Goal: Task Accomplishment & Management: Manage account settings

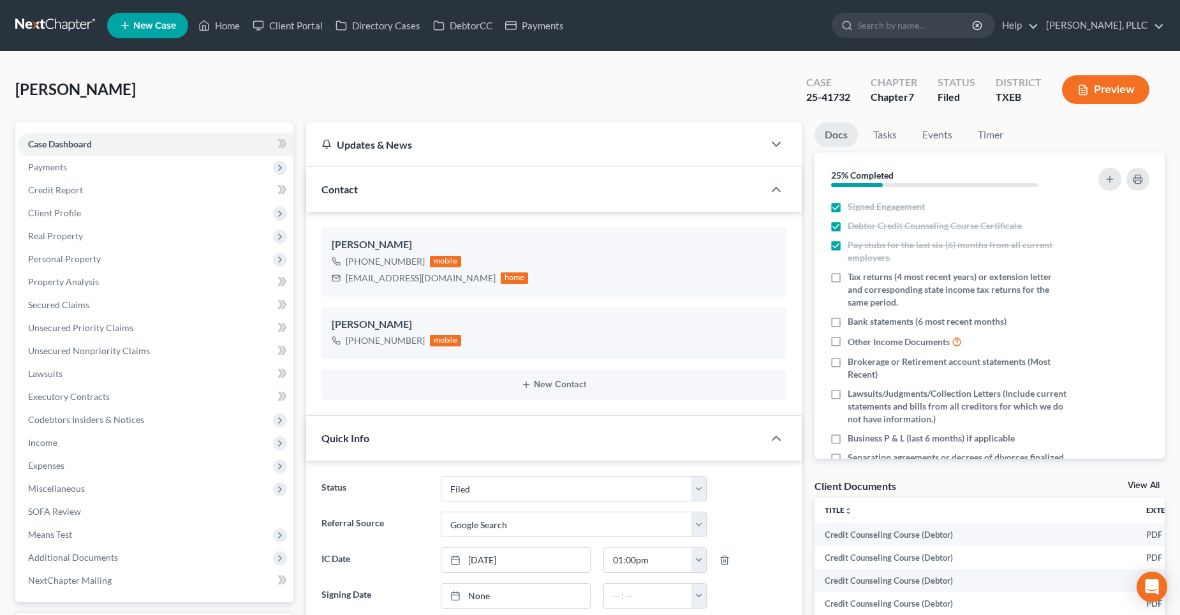
select select "10"
select select "4"
click at [221, 26] on link "Home" at bounding box center [219, 25] width 54 height 23
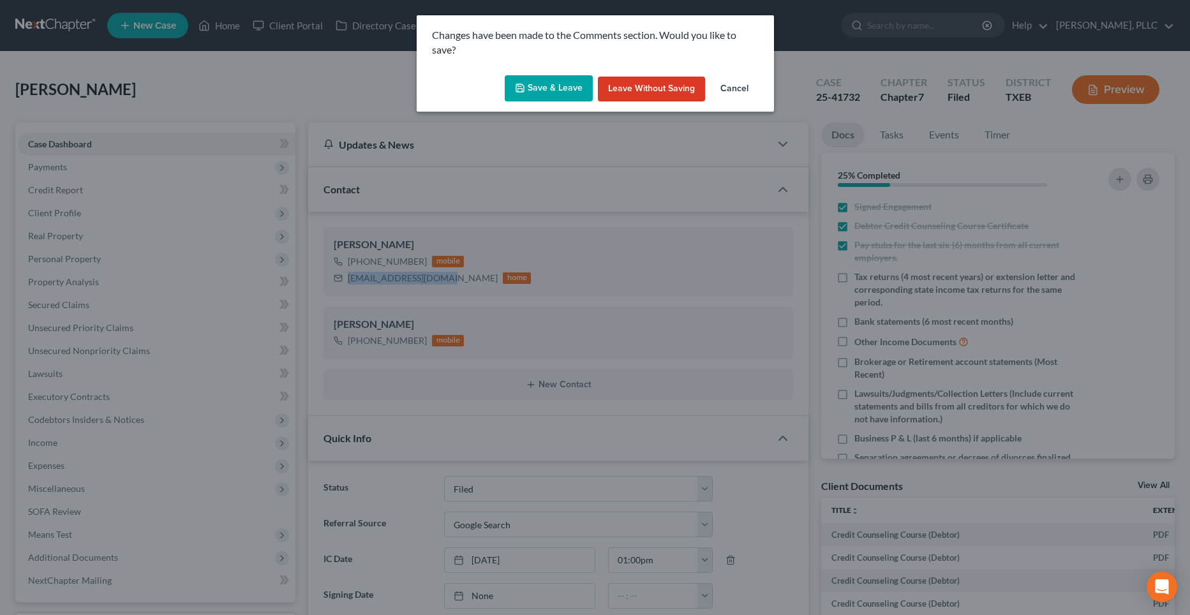
click at [571, 89] on button "Save & Leave" at bounding box center [549, 88] width 88 height 27
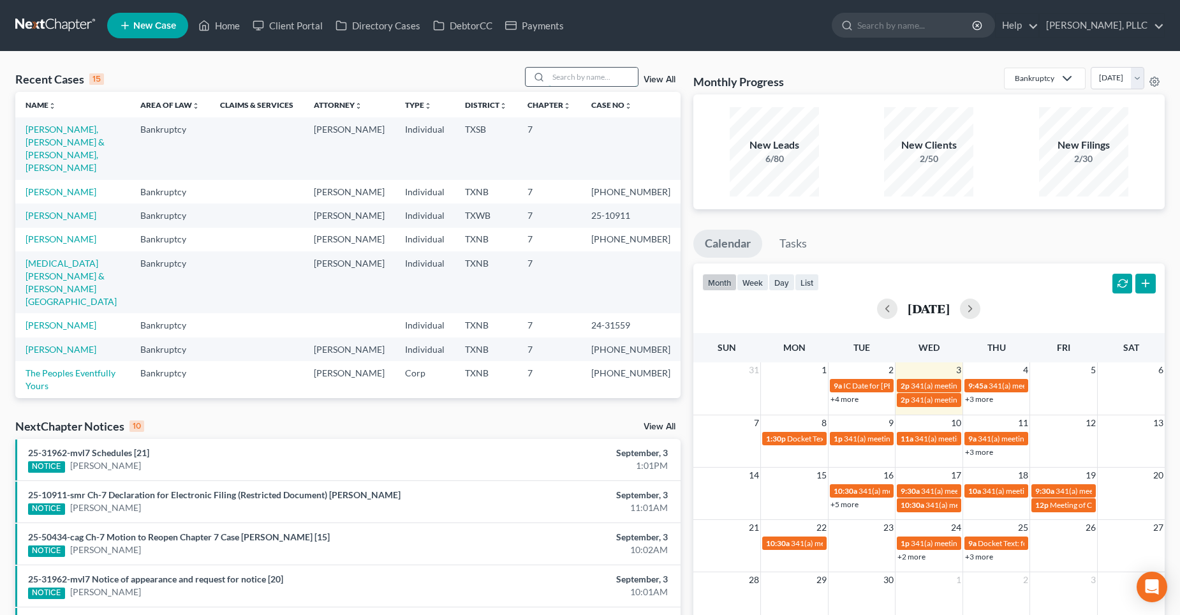
click at [572, 77] on input "search" at bounding box center [593, 77] width 89 height 19
type input "[PERSON_NAME]"
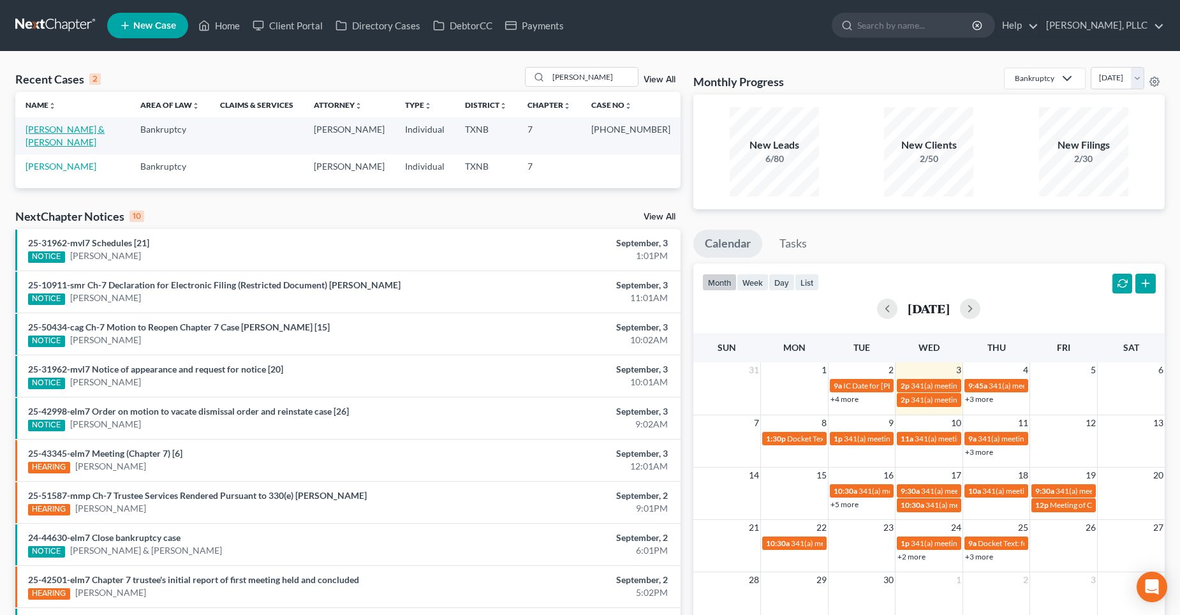
click at [83, 130] on link "[PERSON_NAME] & [PERSON_NAME]" at bounding box center [65, 136] width 79 height 24
select select "4"
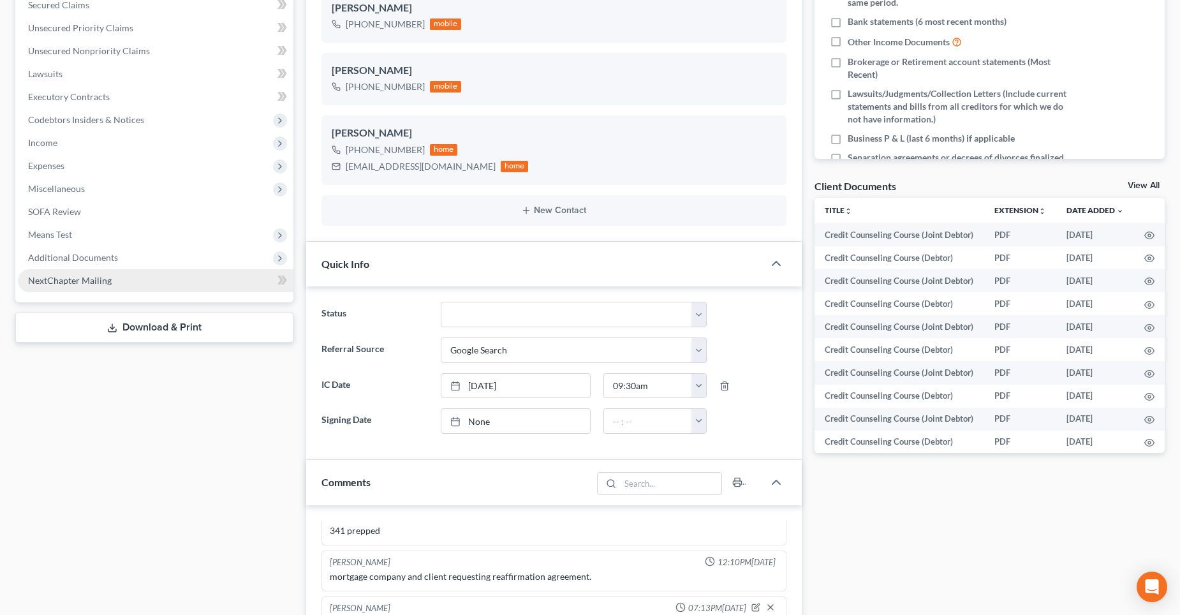
scroll to position [255, 0]
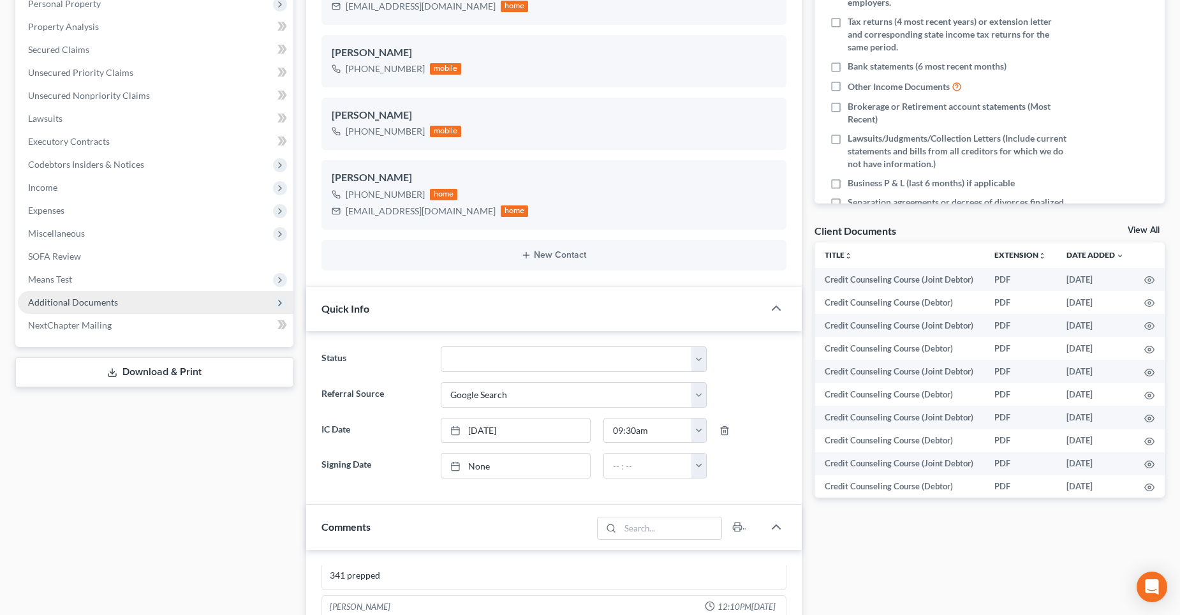
click at [82, 302] on span "Additional Documents" at bounding box center [73, 302] width 90 height 11
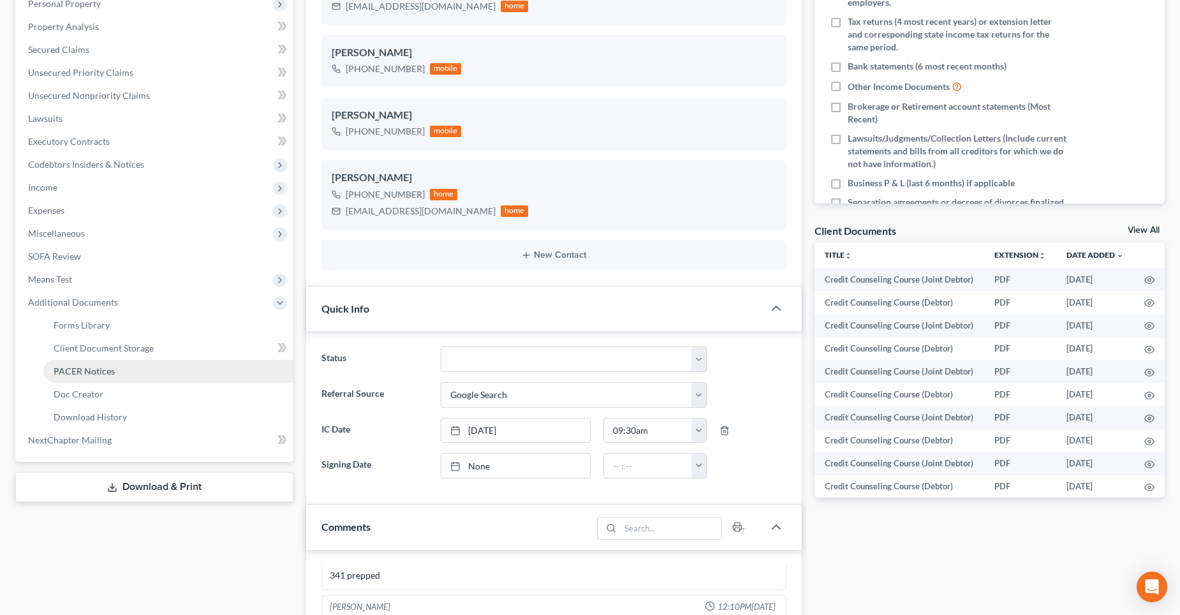
click at [96, 367] on span "PACER Notices" at bounding box center [84, 371] width 61 height 11
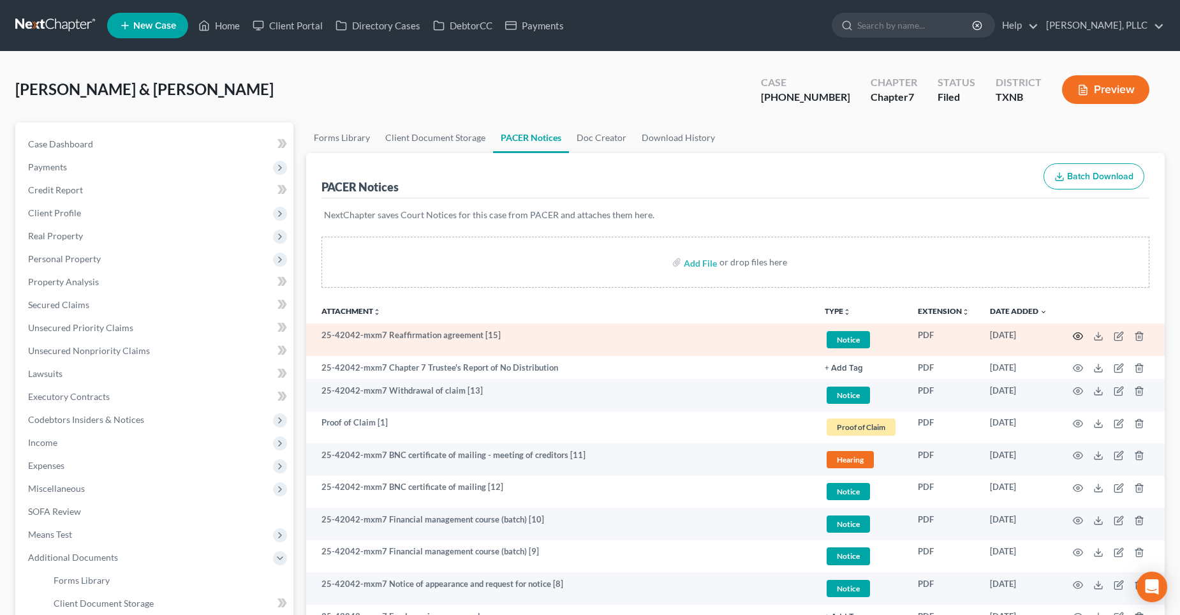
click at [1079, 336] on icon "button" at bounding box center [1078, 336] width 10 height 10
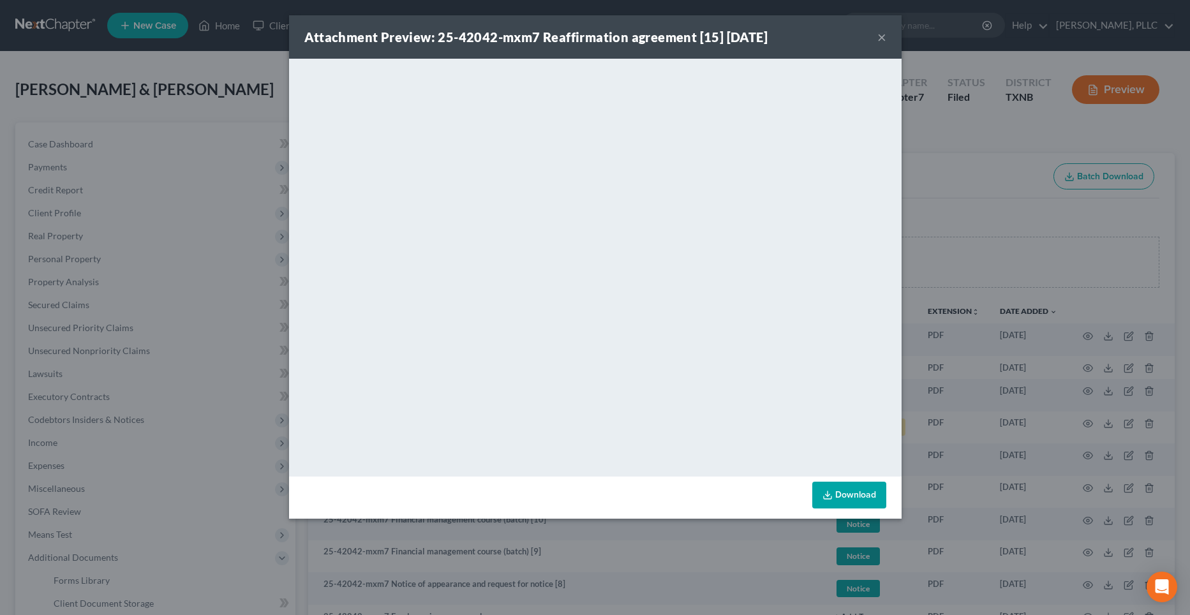
click at [882, 36] on button "×" at bounding box center [881, 36] width 9 height 15
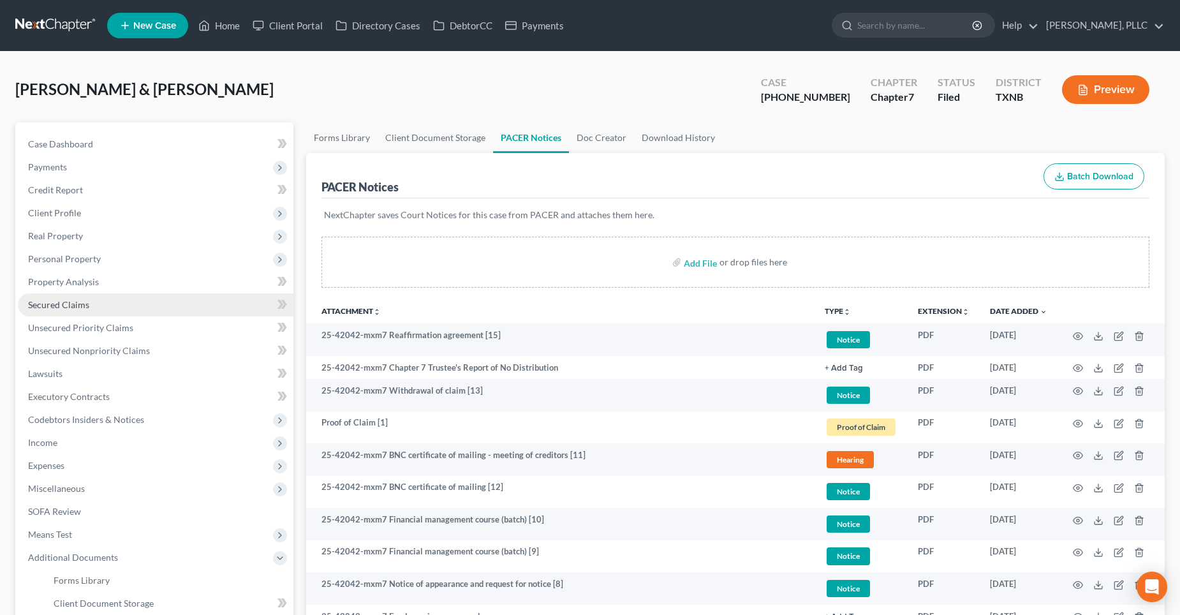
click at [71, 306] on span "Secured Claims" at bounding box center [58, 304] width 61 height 11
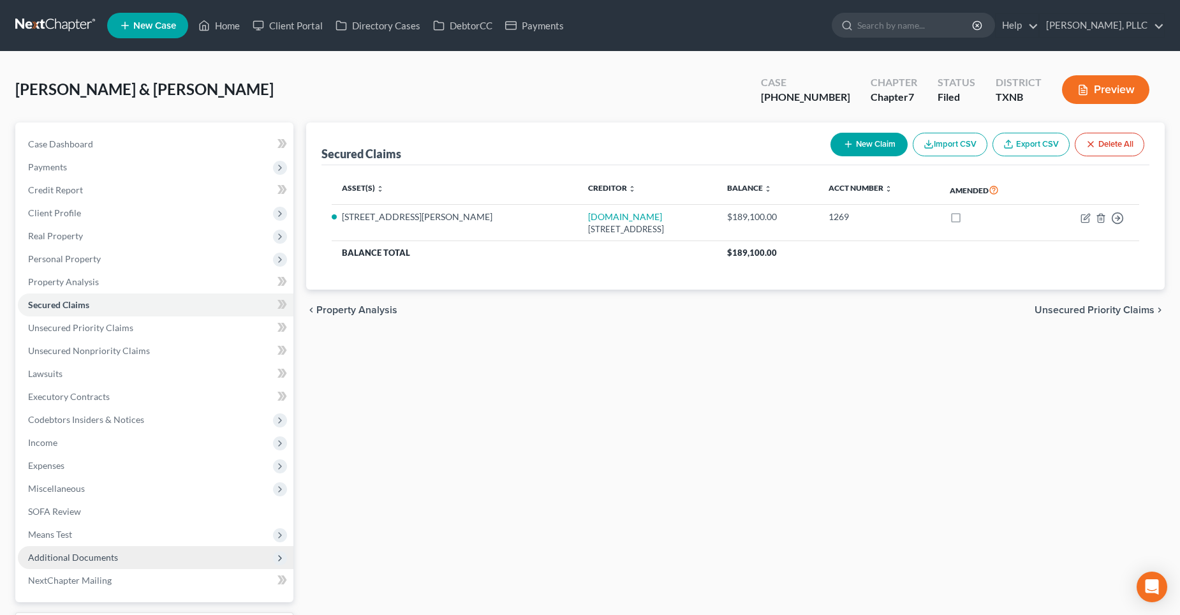
click at [87, 556] on span "Additional Documents" at bounding box center [73, 557] width 90 height 11
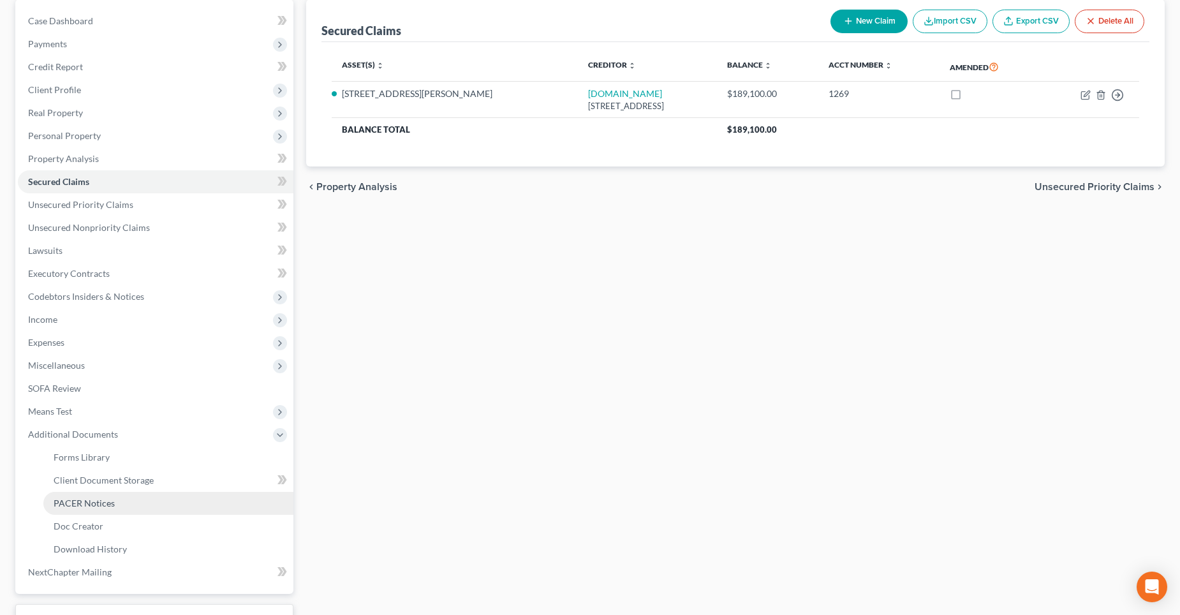
scroll to position [128, 0]
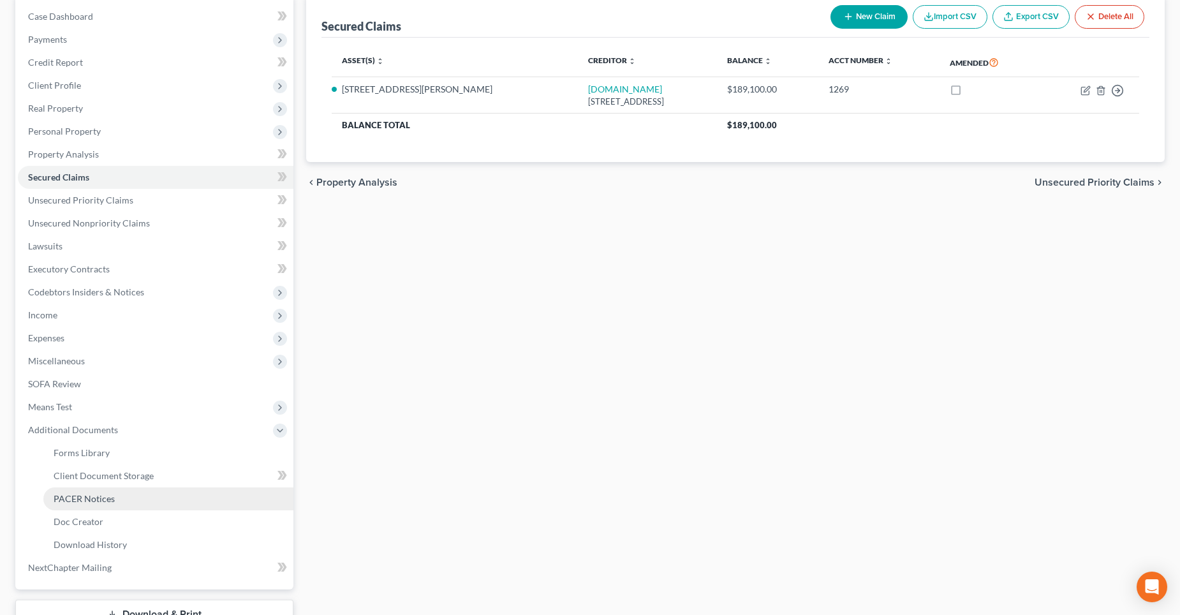
click at [93, 498] on span "PACER Notices" at bounding box center [84, 498] width 61 height 11
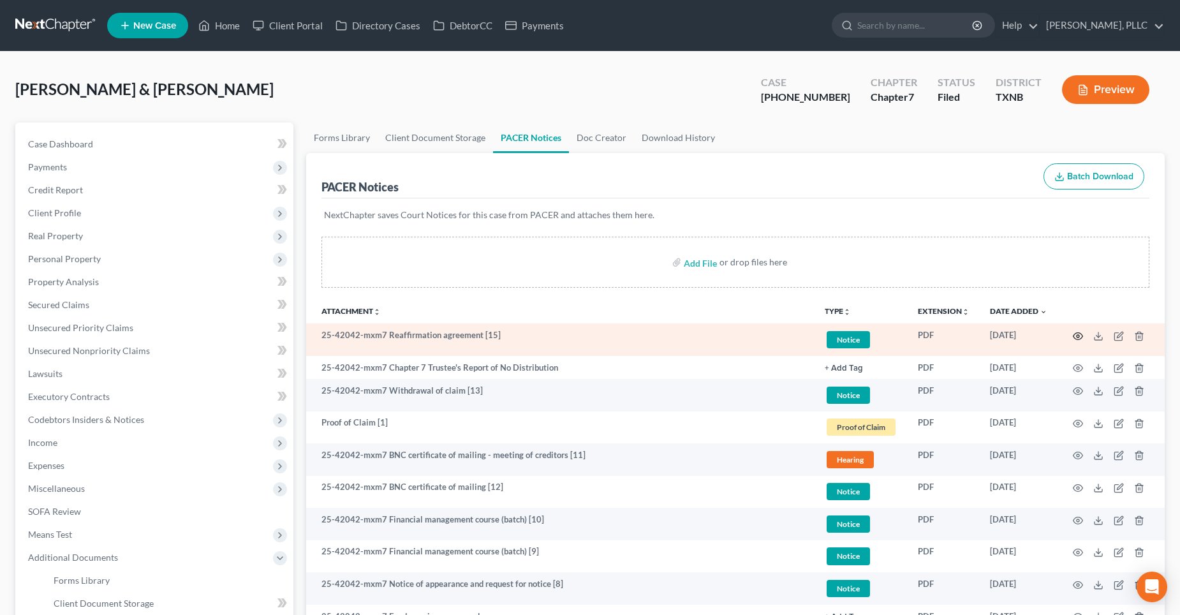
click at [1078, 336] on icon "button" at bounding box center [1078, 336] width 10 height 10
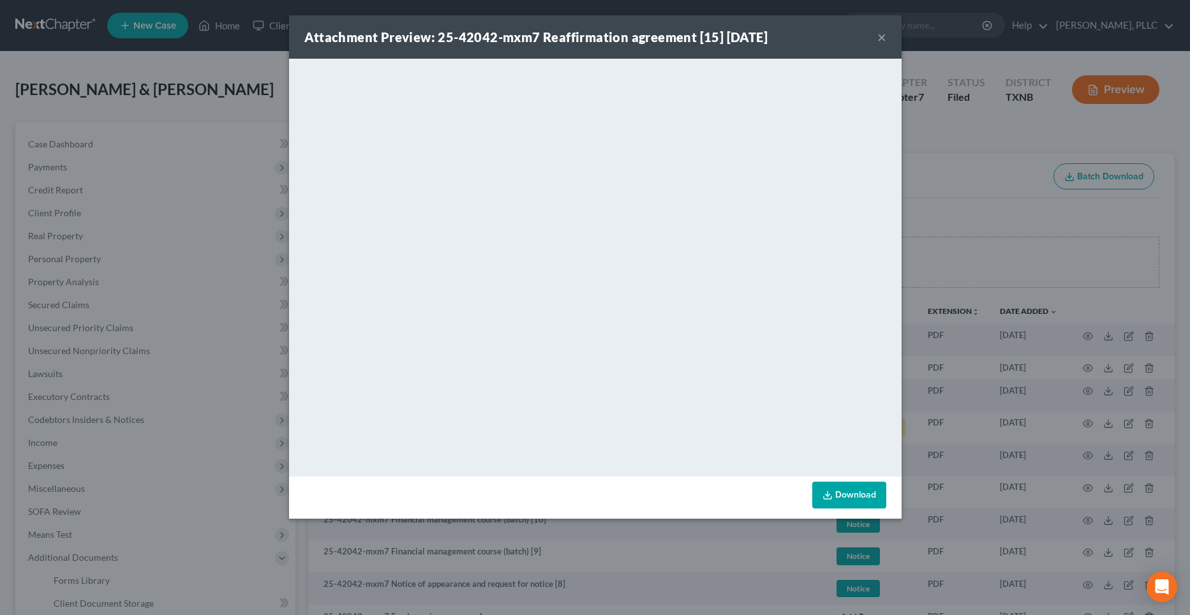
click at [882, 37] on button "×" at bounding box center [881, 36] width 9 height 15
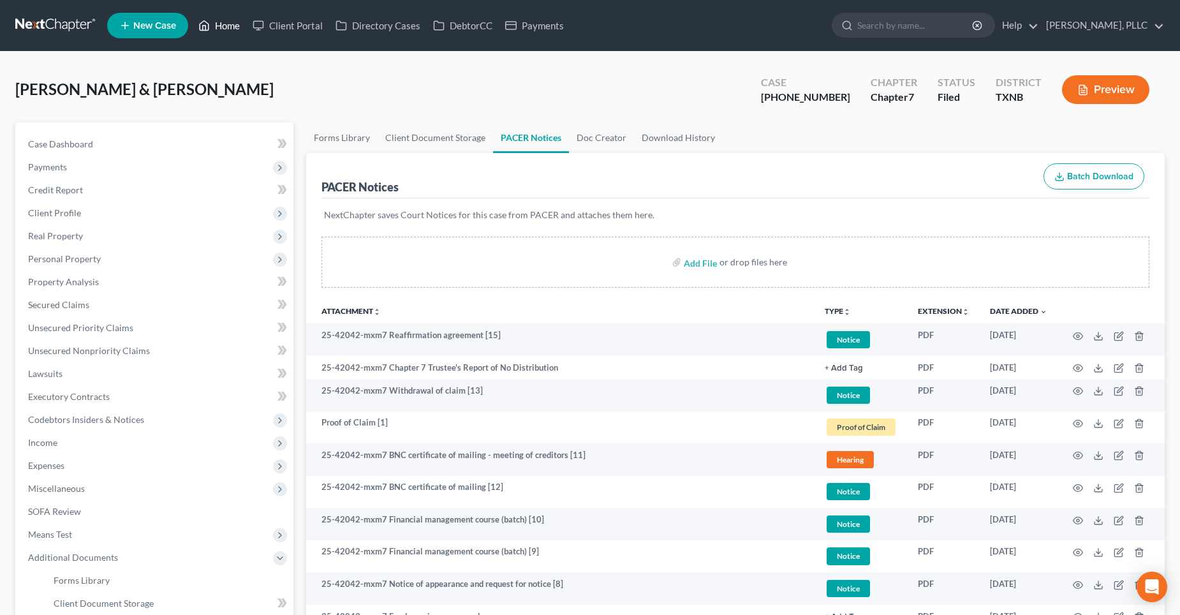
click at [234, 23] on link "Home" at bounding box center [219, 25] width 54 height 23
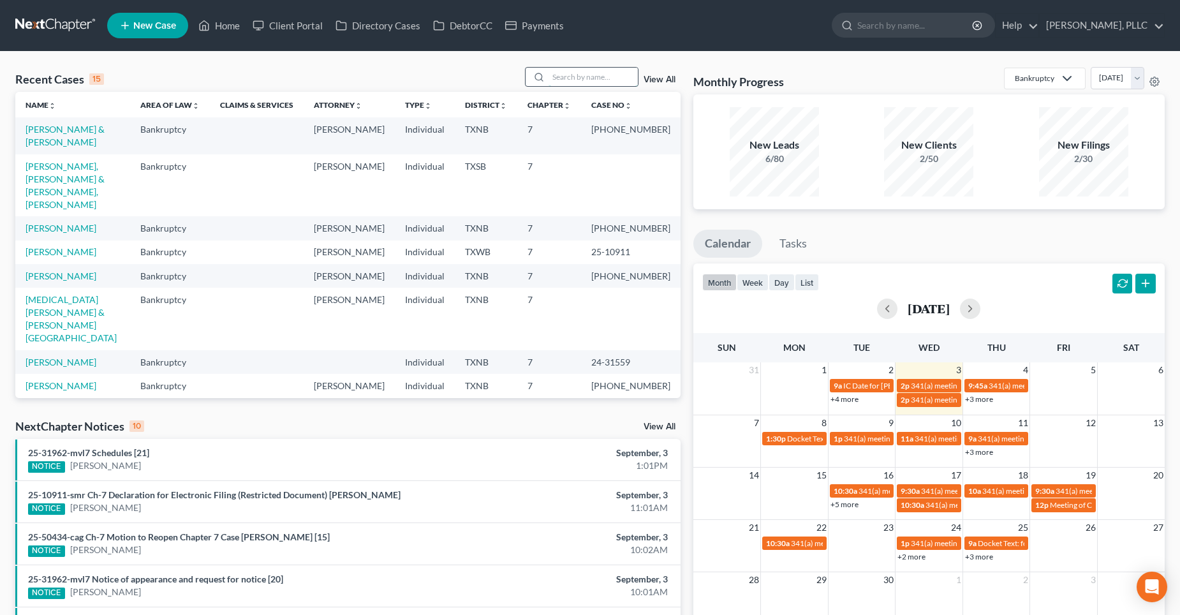
click at [575, 78] on input "search" at bounding box center [593, 77] width 89 height 19
type input "king"
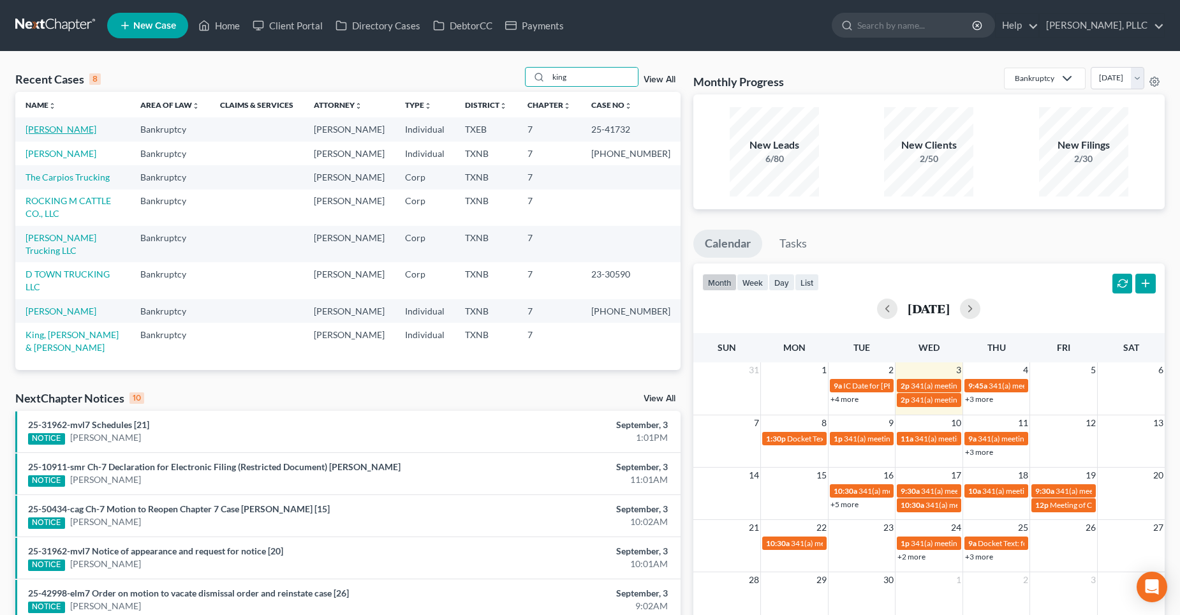
click at [77, 133] on link "[PERSON_NAME]" at bounding box center [61, 129] width 71 height 11
select select "4"
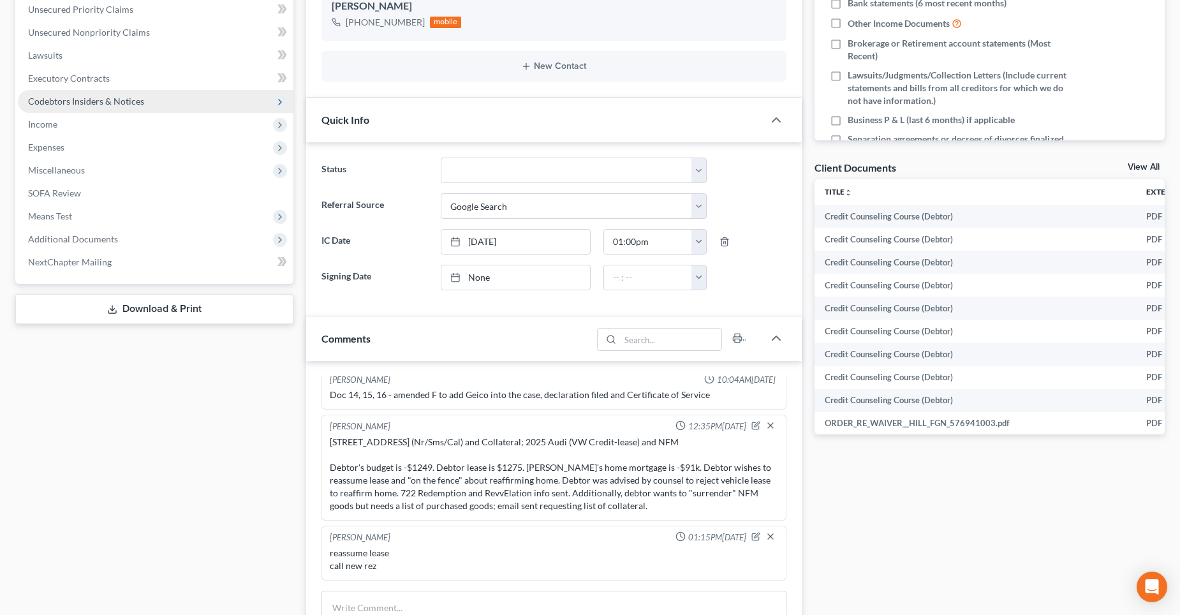
scroll to position [175, 0]
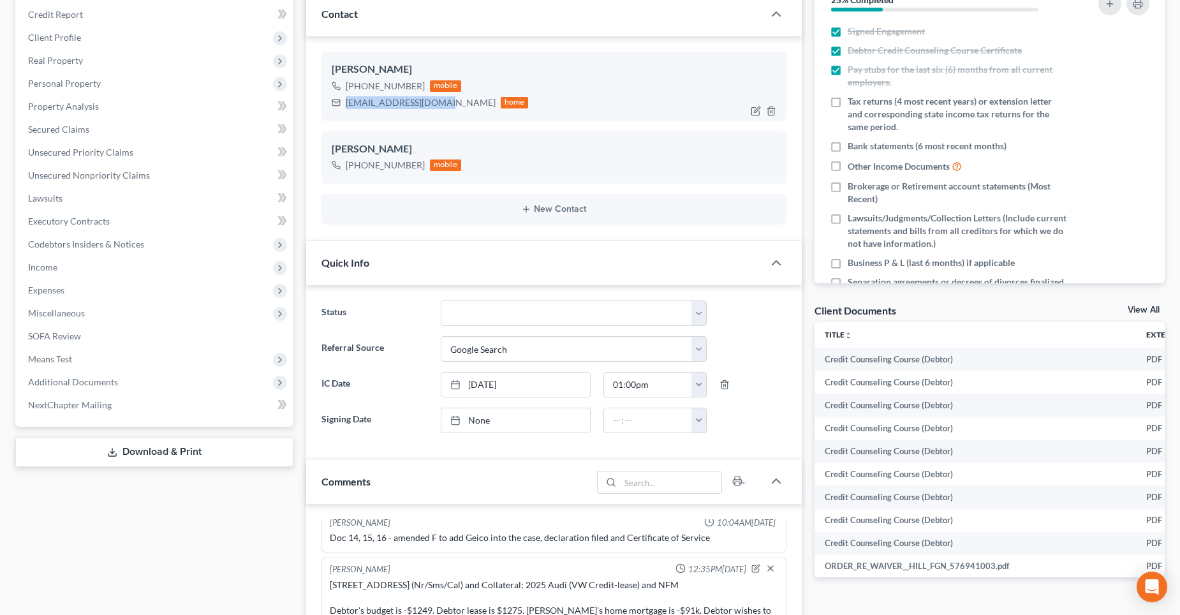
drag, startPoint x: 433, startPoint y: 105, endPoint x: 375, endPoint y: 103, distance: 57.5
click at [343, 111] on div "[PERSON_NAME] [PHONE_NUMBER] mobile [EMAIL_ADDRESS][DOMAIN_NAME] home" at bounding box center [554, 86] width 465 height 69
copy div "[EMAIL_ADDRESS][DOMAIN_NAME]"
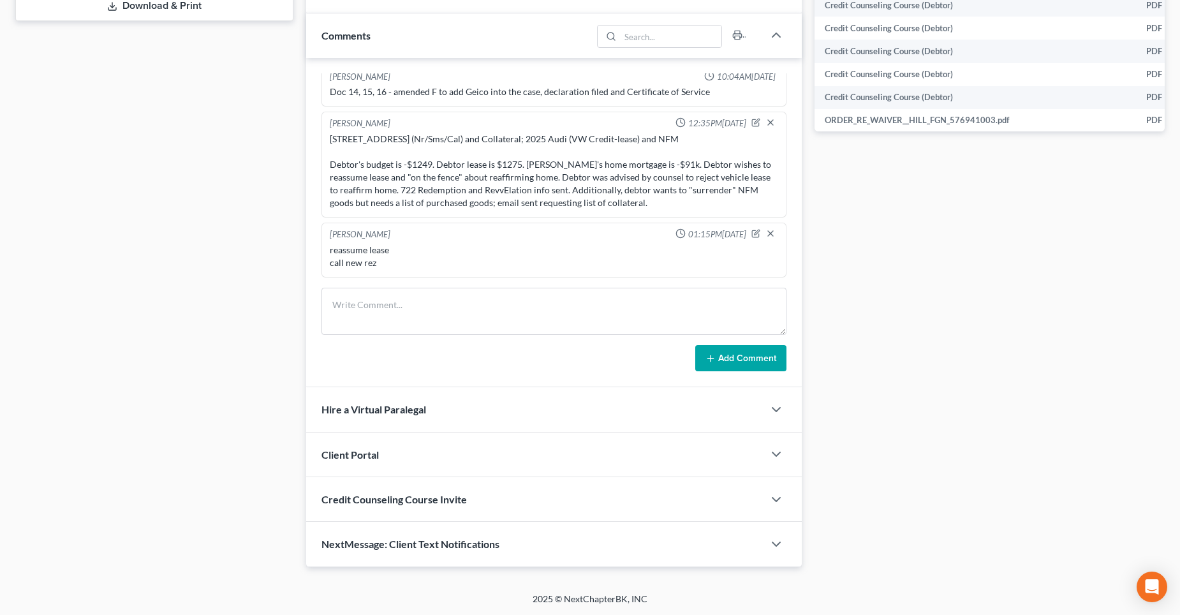
scroll to position [622, 0]
click at [752, 232] on icon "button" at bounding box center [756, 232] width 9 height 9
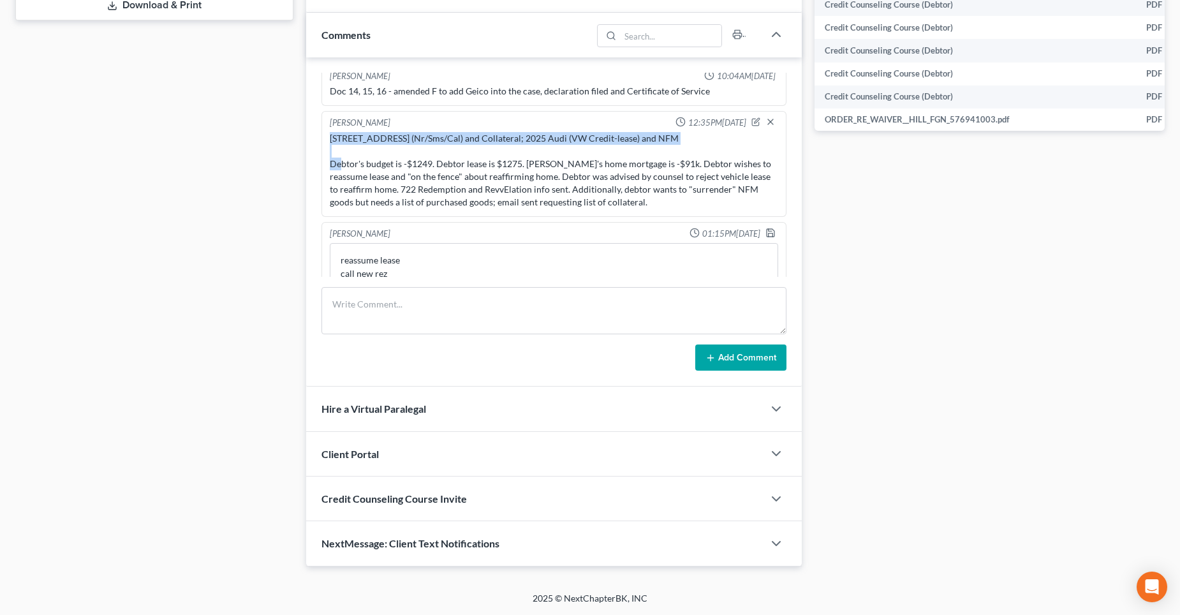
drag, startPoint x: 681, startPoint y: 140, endPoint x: 329, endPoint y: 137, distance: 352.2
click at [330, 137] on div "[STREET_ADDRESS] (Nr/Sms/Cal) and Collateral; 2025 Audi (VW Credit-lease) and N…" at bounding box center [554, 170] width 449 height 77
copy div "[STREET_ADDRESS] (Nr/Sms/Cal) and Collateral; 2025 Audi (VW Credit-lease) and N…"
click at [339, 256] on textarea "reassume lease call new rez" at bounding box center [554, 266] width 449 height 47
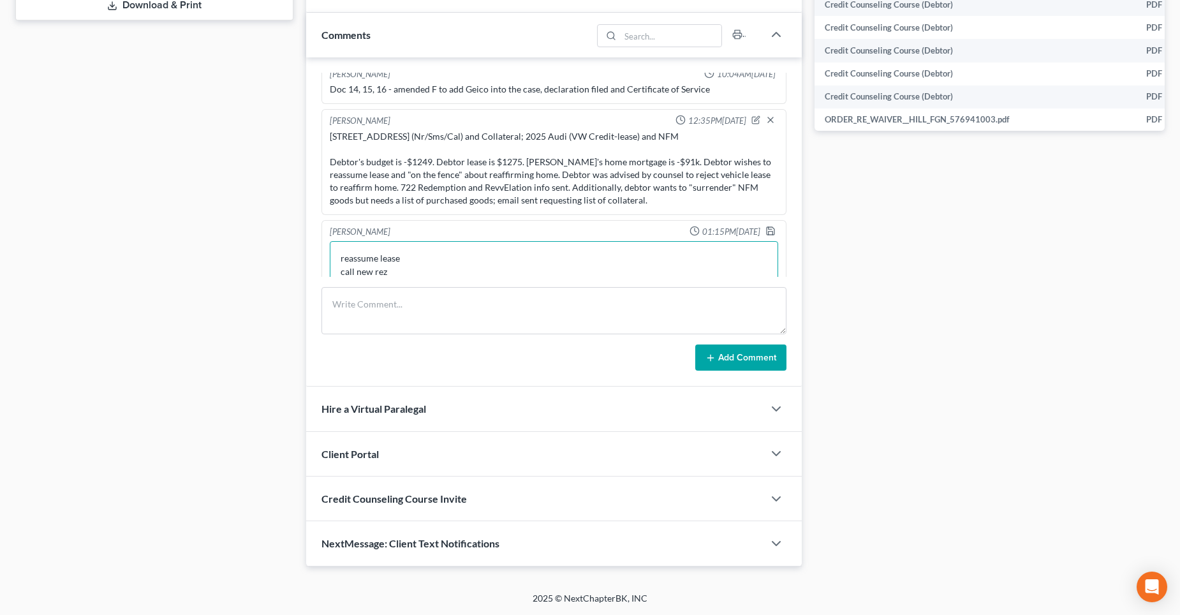
paste textarea "[STREET_ADDRESS] (Nr/Sms/Cal) and Collateral; 2025 Audi (VW Credit-lease) and N…"
click at [338, 274] on textarea "[STREET_ADDRESS] (Nr/Sms/Cal) and Collateral; 2025 Audi (VW Credit-lease) and N…" at bounding box center [554, 264] width 449 height 47
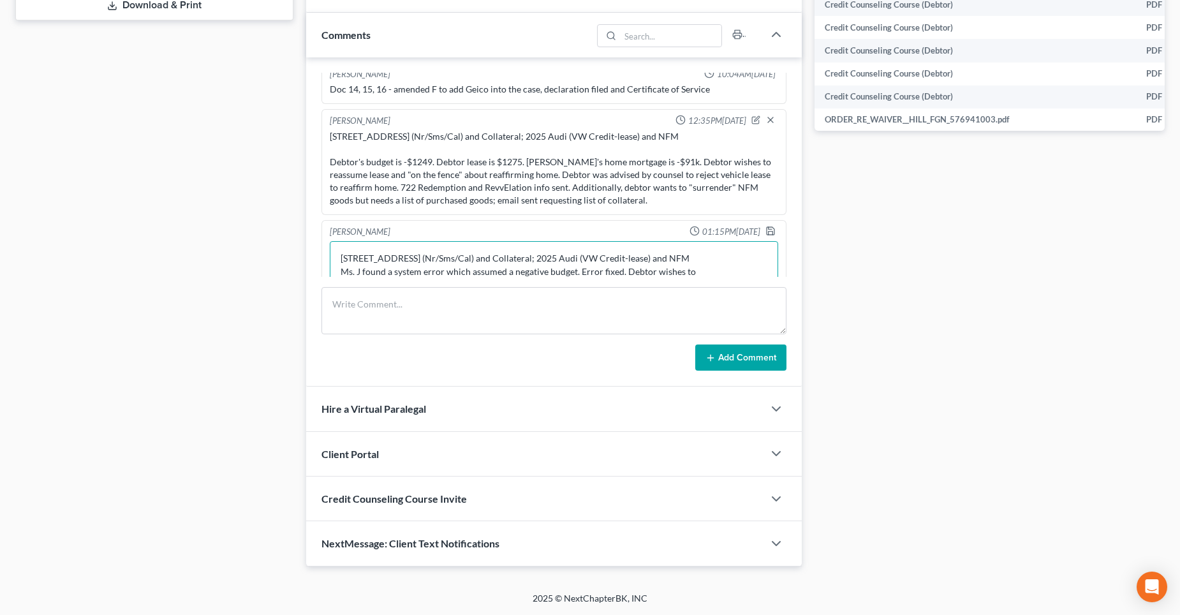
scroll to position [1695, 0]
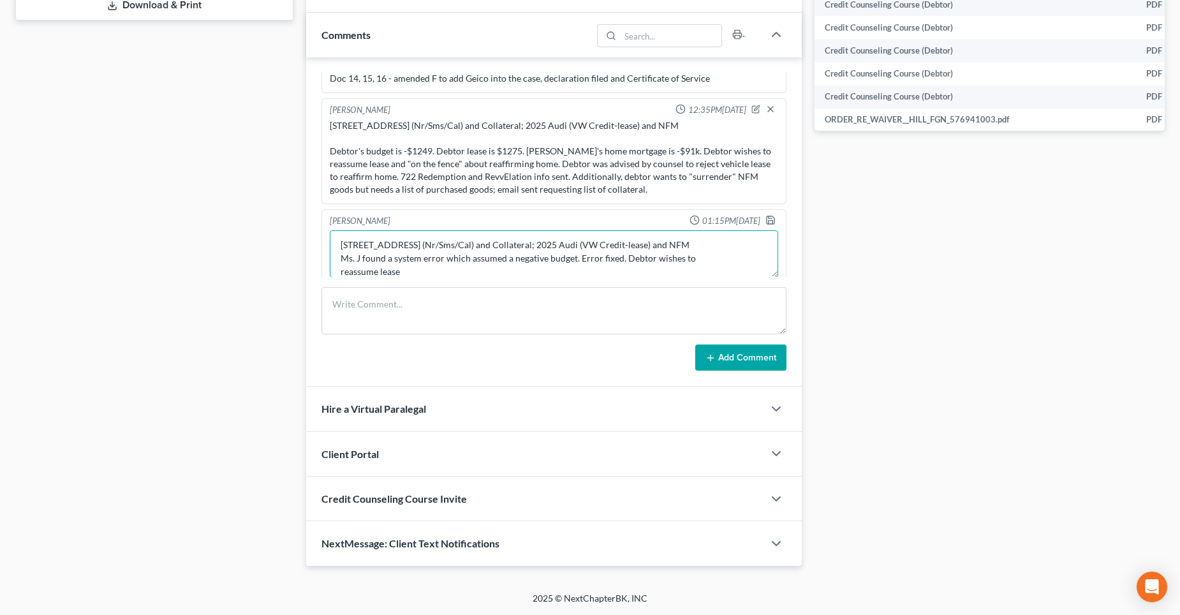
click at [711, 258] on textarea "[STREET_ADDRESS] (Nr/Sms/Cal) and Collateral; 2025 Audi (VW Credit-lease) and N…" at bounding box center [554, 253] width 449 height 47
click at [695, 239] on textarea "[STREET_ADDRESS] (Nr/Sms/Cal) and Collateral; 2025 Audi (VW Credit-lease) and N…" at bounding box center [554, 253] width 449 height 47
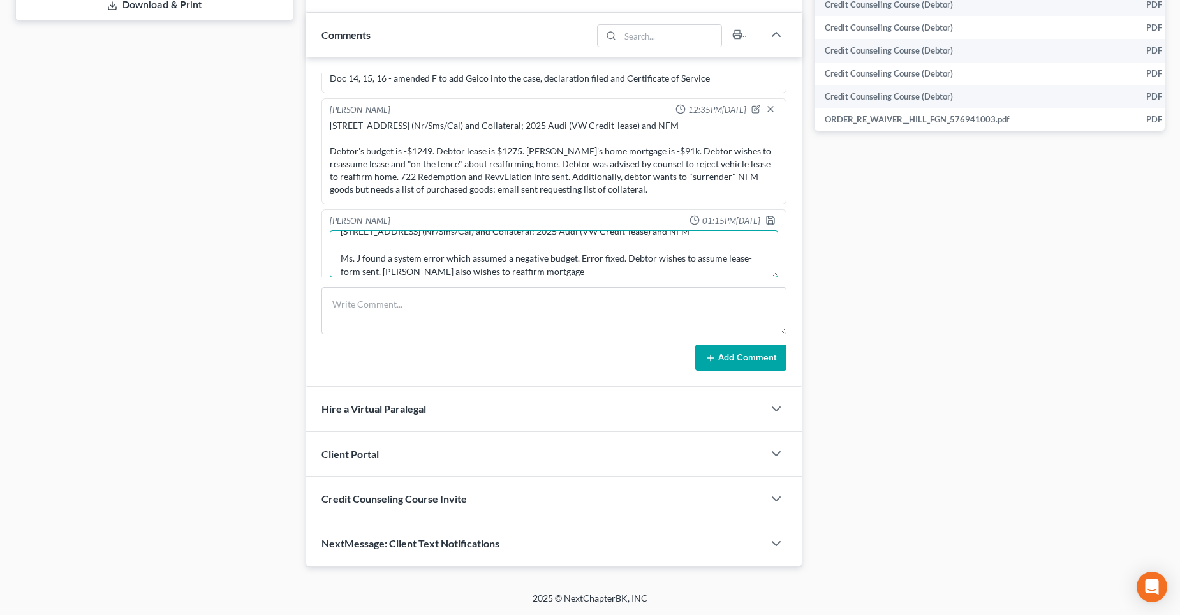
click at [572, 255] on textarea "[STREET_ADDRESS] (Nr/Sms/Cal) and Collateral; 2025 Audi (VW Credit-lease) and N…" at bounding box center [554, 253] width 449 height 47
click at [505, 257] on textarea "[STREET_ADDRESS] (Nr/Sms/Cal) and Collateral; 2025 Audi (VW Credit-lease) and N…" at bounding box center [554, 253] width 449 height 47
click at [436, 269] on textarea "[STREET_ADDRESS] (Nr/Sms/Cal) and Collateral; 2025 Audi (VW Credit-lease) and N…" at bounding box center [554, 253] width 449 height 47
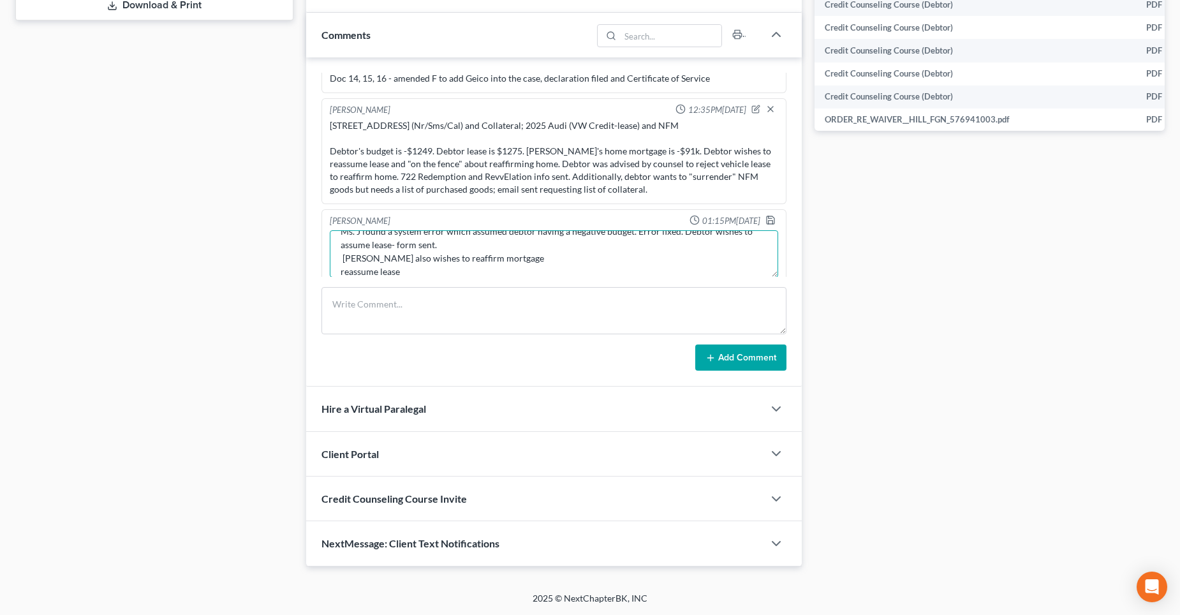
click at [507, 258] on textarea "[STREET_ADDRESS] (Nr/Sms/Cal) and Collateral; 2025 Audi (VW Credit-lease) and N…" at bounding box center [554, 253] width 449 height 47
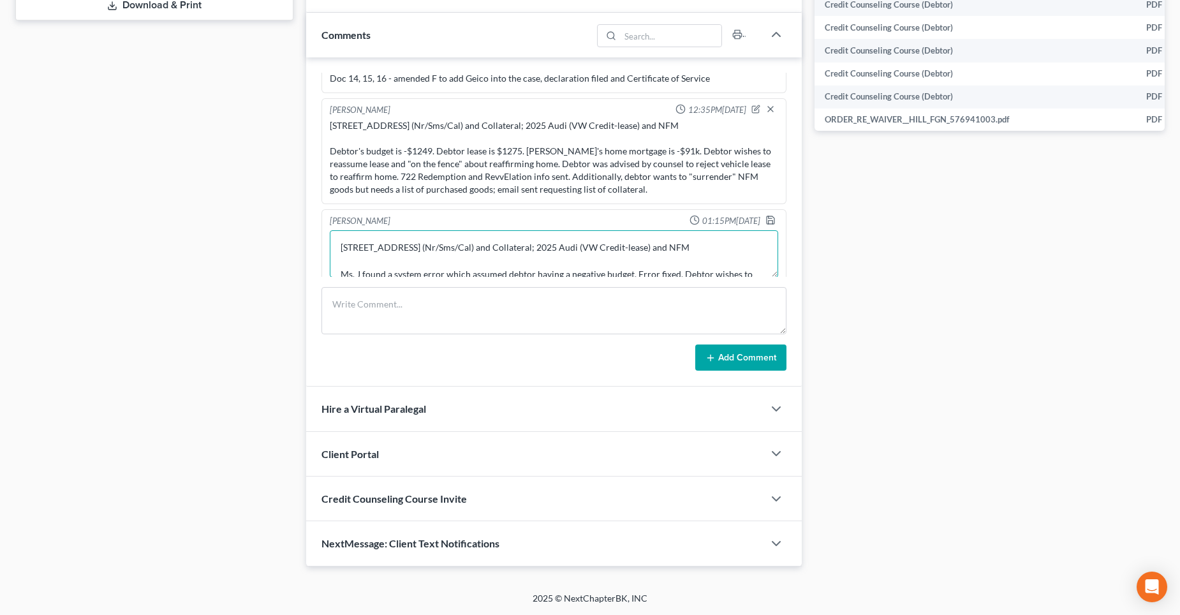
click at [473, 246] on textarea "[STREET_ADDRESS] (Nr/Sms/Cal) and Collateral; 2025 Audi (VW Credit-lease) and N…" at bounding box center [554, 253] width 449 height 47
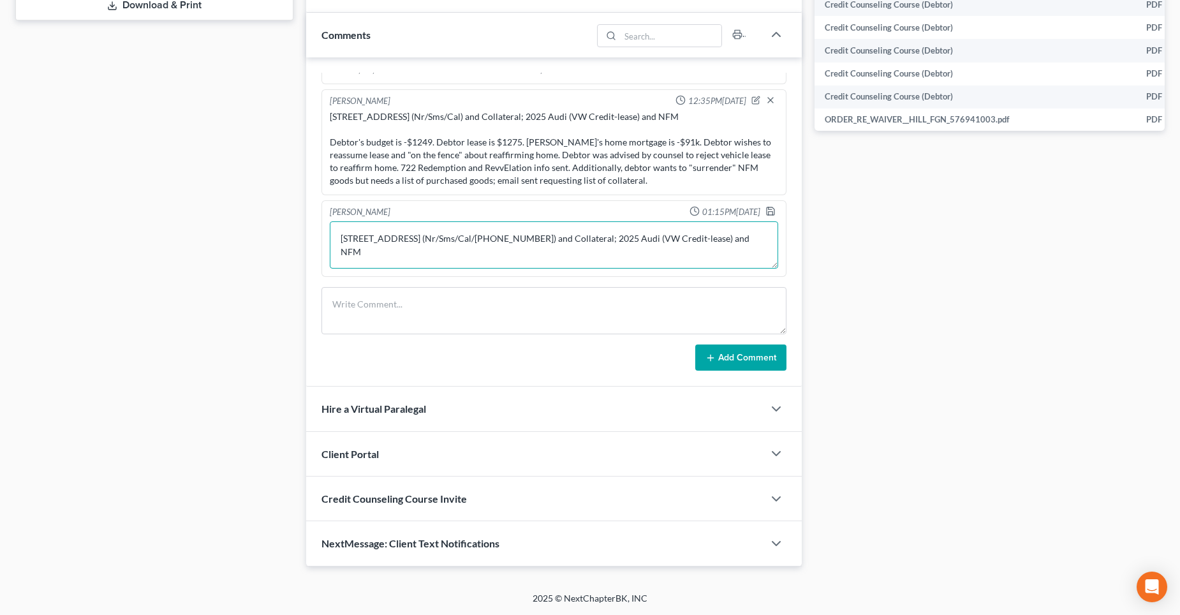
click at [359, 263] on textarea "[STREET_ADDRESS] (Nr/Sms/Cal/[PHONE_NUMBER]) and Collateral; 2025 Audi (VW Cred…" at bounding box center [554, 244] width 449 height 47
drag, startPoint x: 701, startPoint y: 260, endPoint x: 745, endPoint y: 265, distance: 43.8
click at [701, 259] on textarea "[STREET_ADDRESS] (Nr/Sms/Cal/[PHONE_NUMBER]) and Collateral; 2025 Audi (VW Cred…" at bounding box center [554, 244] width 449 height 47
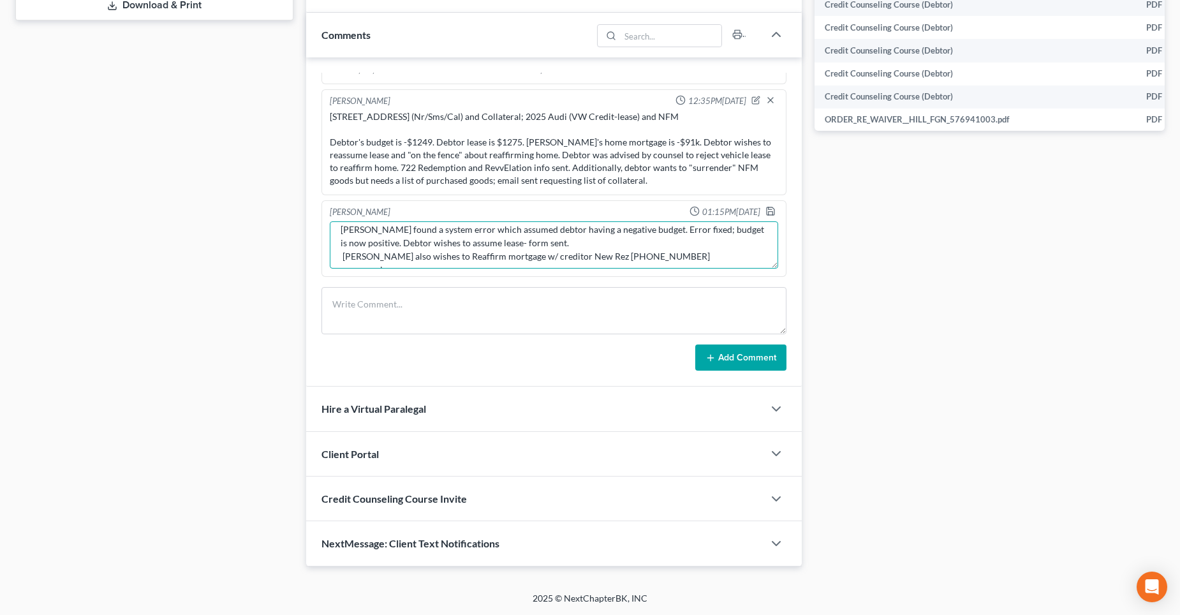
scroll to position [67, 0]
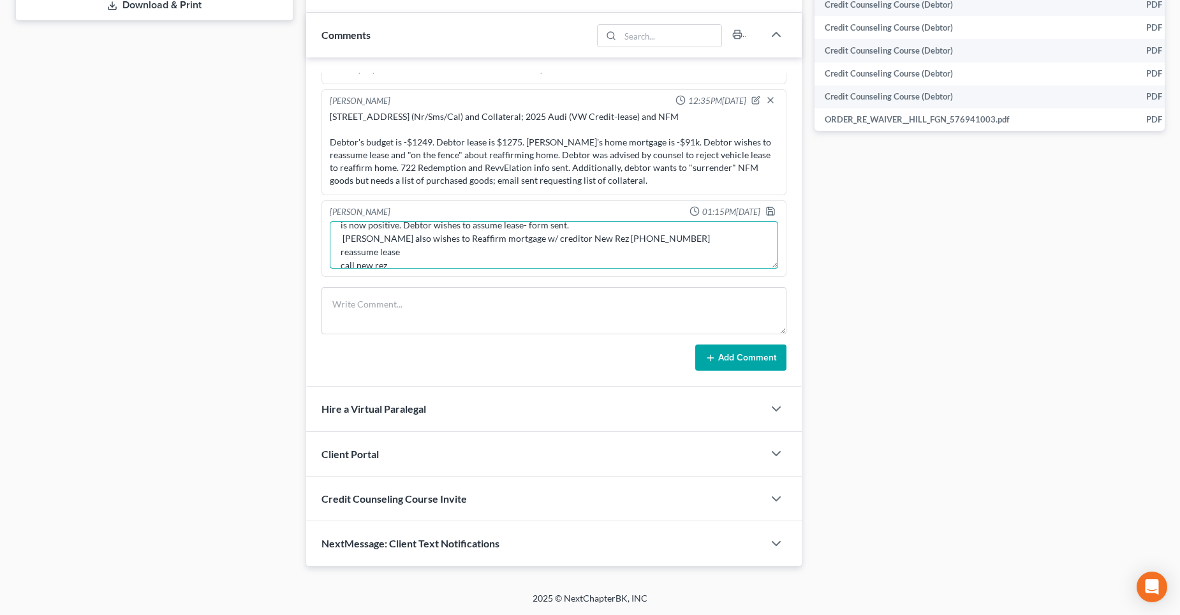
click at [586, 224] on textarea "[STREET_ADDRESS] (Nr/Sms/Cal/[PHONE_NUMBER]) and Collateral; 2025 Audi (VW Cred…" at bounding box center [554, 244] width 449 height 47
click at [343, 232] on textarea "[STREET_ADDRESS] (Nr/Sms/Cal/[PHONE_NUMBER]) and Collateral; 2025 Audi (VW Cred…" at bounding box center [554, 244] width 449 height 47
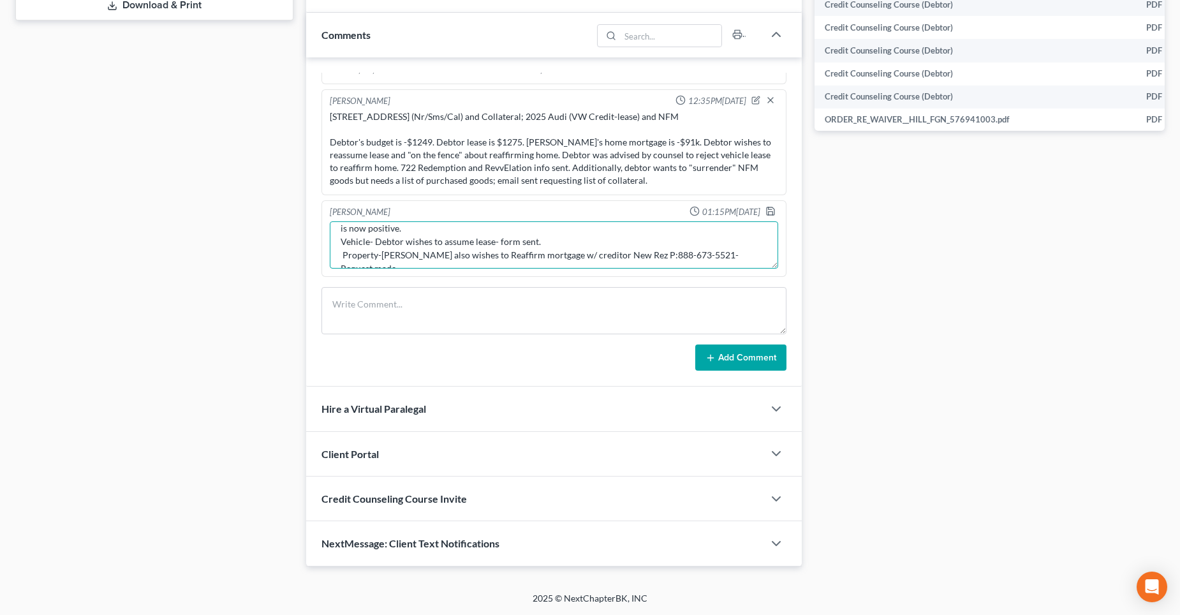
scroll to position [70, 0]
click at [343, 234] on textarea "[STREET_ADDRESS] (Nr/Sms/Cal/[PHONE_NUMBER]) and Collateral; 2025 Audi (VW Cred…" at bounding box center [554, 244] width 449 height 47
click at [447, 229] on textarea "[STREET_ADDRESS] (Nr/Sms/Cal/[PHONE_NUMBER]) and Collateral; 2025 Audi (VW Cred…" at bounding box center [554, 244] width 449 height 47
click at [514, 252] on textarea "[STREET_ADDRESS] (Nr/Sms/Cal/[PHONE_NUMBER]) and Collateral; 2025 Audi (VW Cred…" at bounding box center [554, 244] width 449 height 47
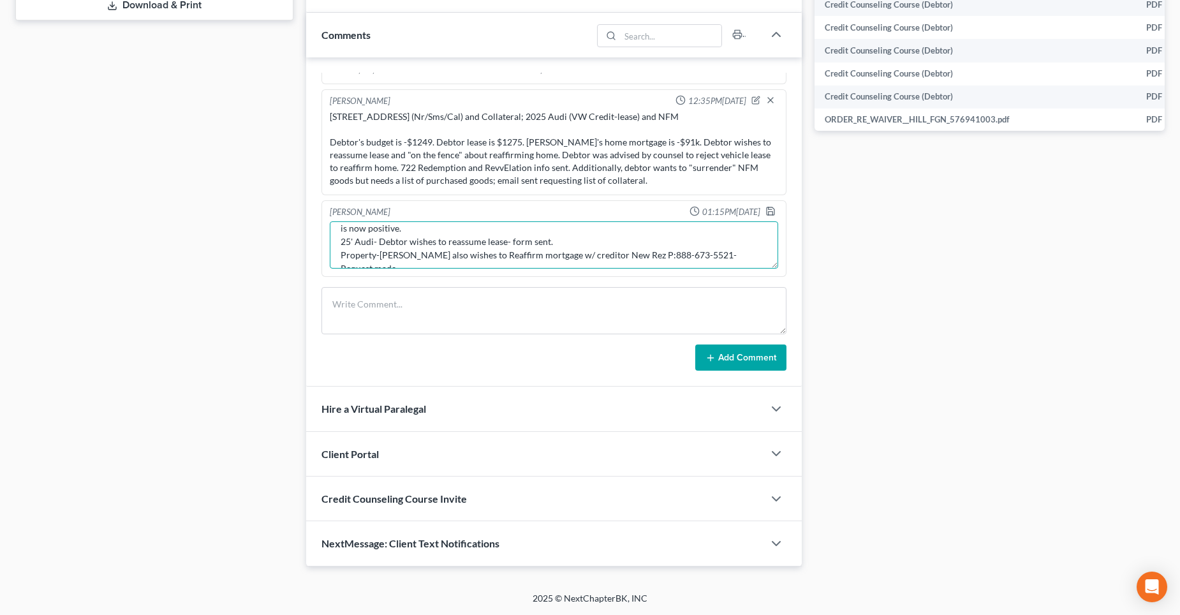
scroll to position [0, 0]
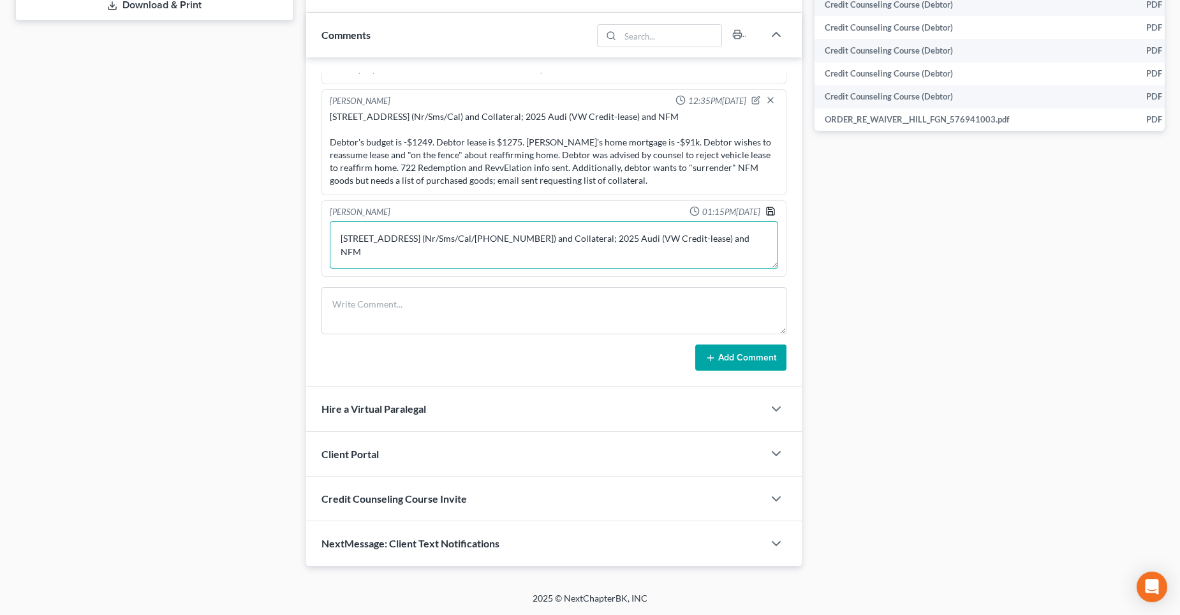
type textarea "[STREET_ADDRESS] (Nr/Sms/Cal/[PHONE_NUMBER]) and Collateral; 2025 Audi (VW Cred…"
click at [768, 209] on polyline "button" at bounding box center [769, 208] width 3 height 2
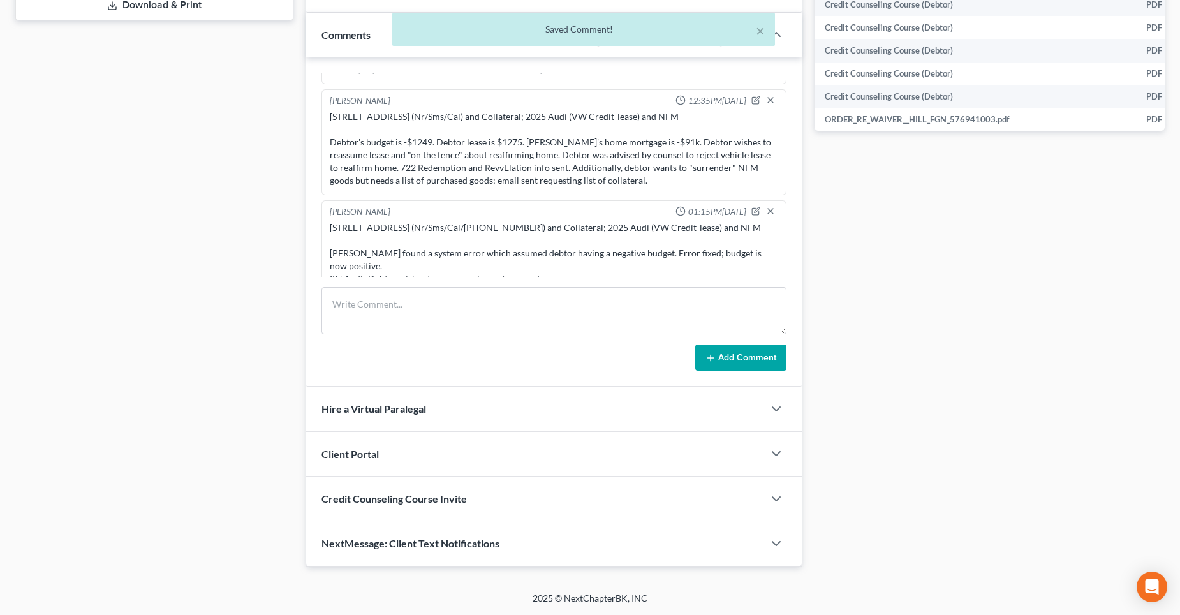
scroll to position [1772, 0]
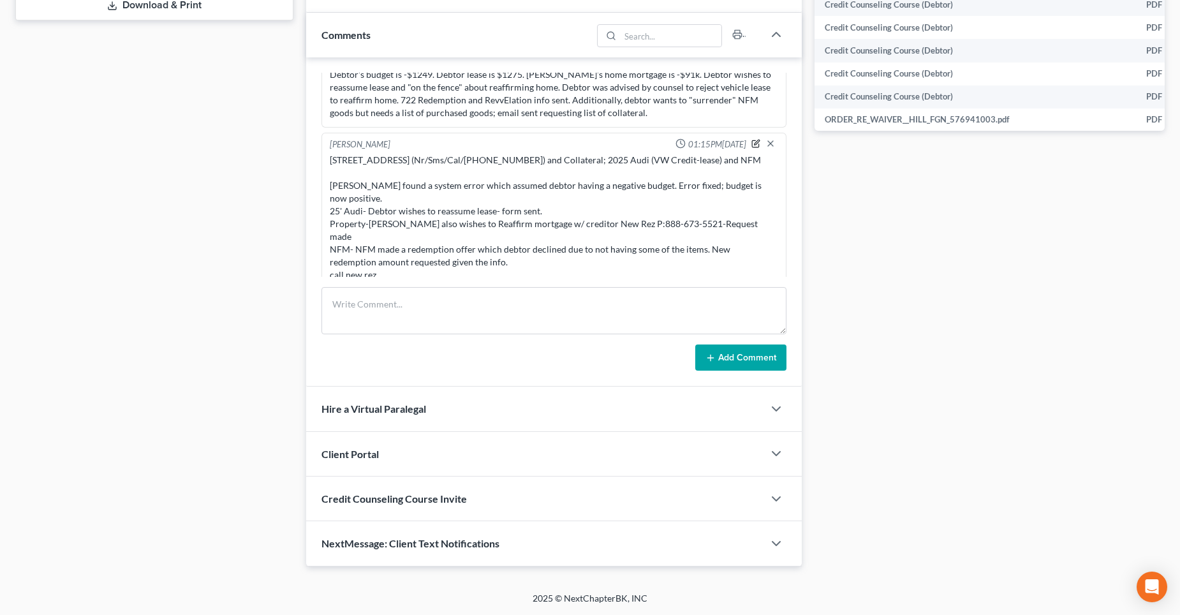
click at [754, 145] on icon "button" at bounding box center [756, 142] width 5 height 5
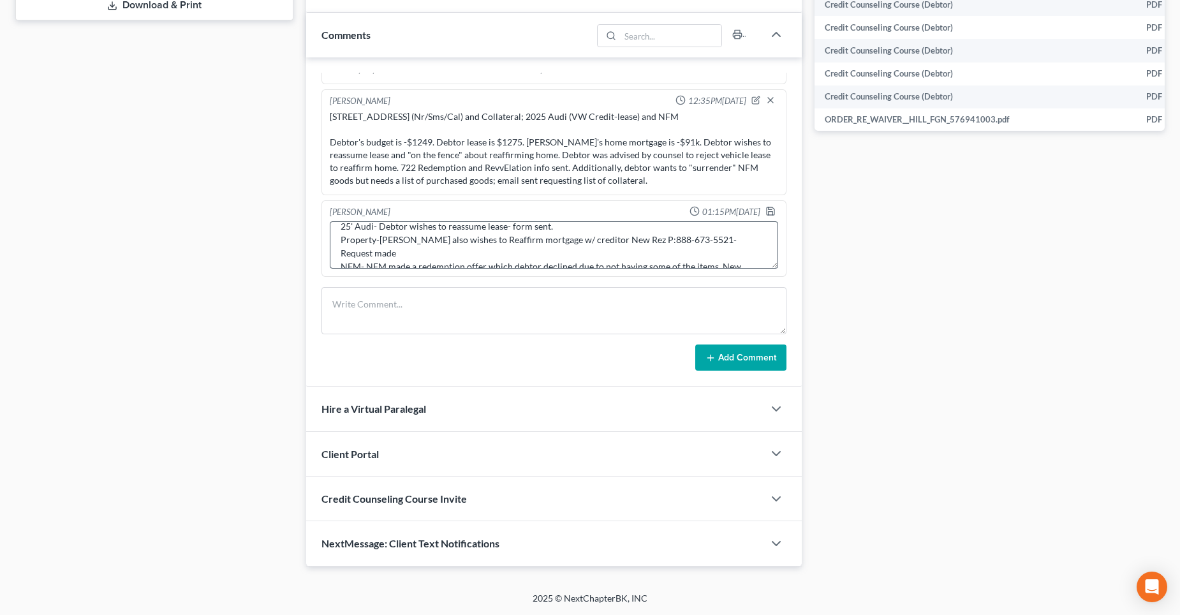
scroll to position [94, 0]
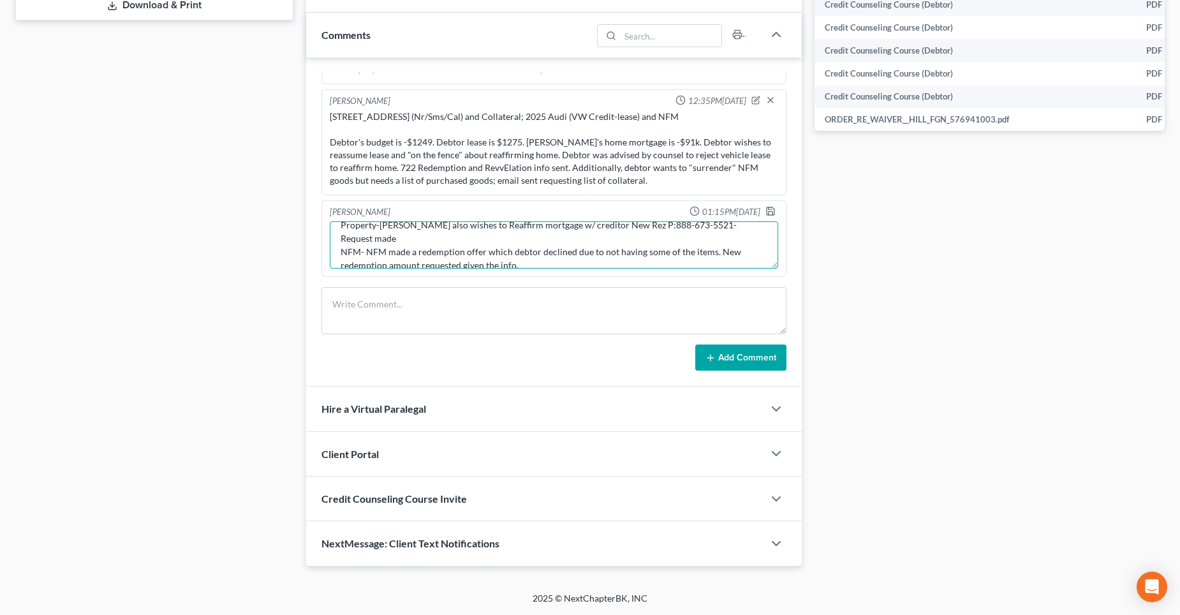
click at [518, 237] on textarea "[STREET_ADDRESS] (Nr/Sms/Cal/[PHONE_NUMBER]) and Collateral; 2025 Audi (VW Cred…" at bounding box center [554, 244] width 449 height 47
type textarea "[STREET_ADDRESS] (Nr/Sms/Cal/[PHONE_NUMBER]) and Collateral; 2025 Audi (VW Cred…"
click at [766, 211] on icon "button" at bounding box center [771, 211] width 10 height 10
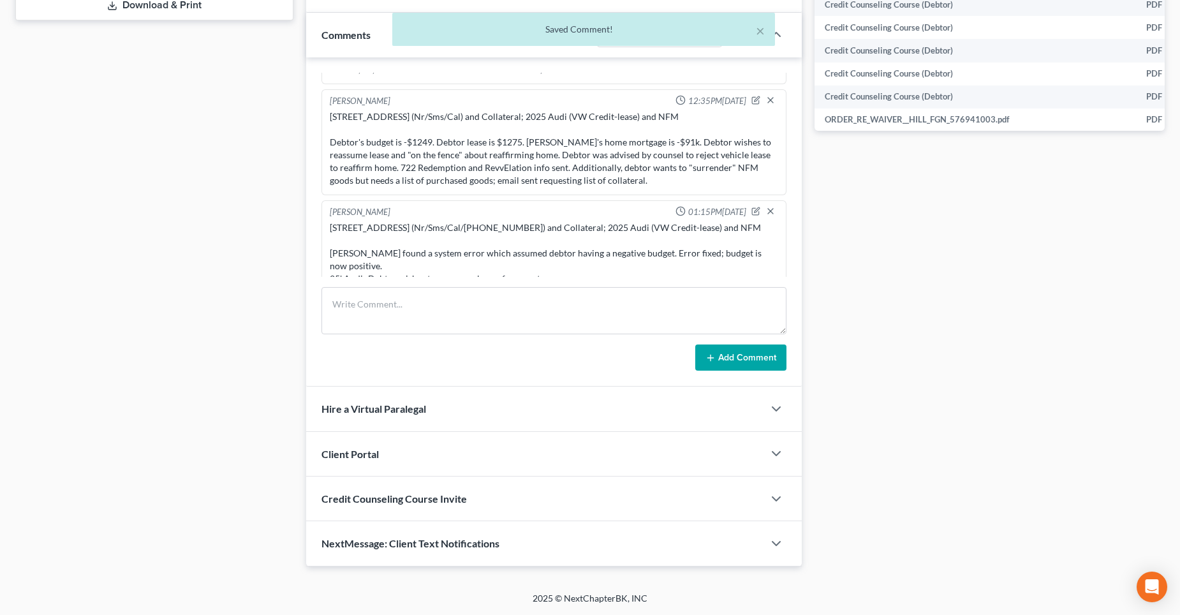
scroll to position [1784, 0]
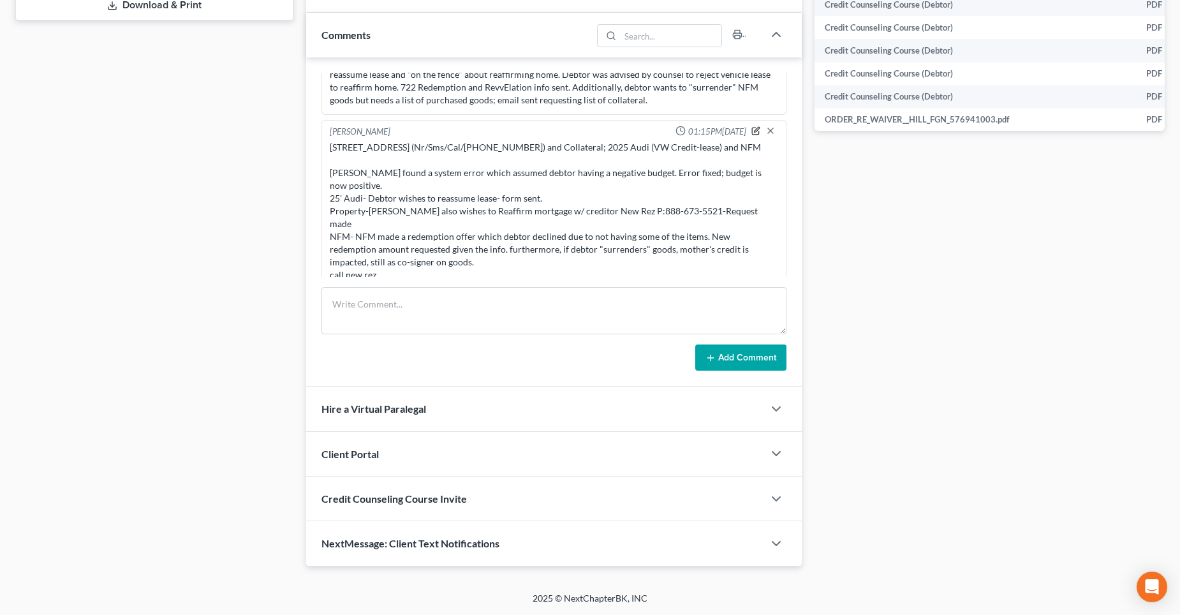
drag, startPoint x: 747, startPoint y: 131, endPoint x: 503, endPoint y: 230, distance: 263.4
click at [752, 131] on icon "button" at bounding box center [756, 130] width 9 height 9
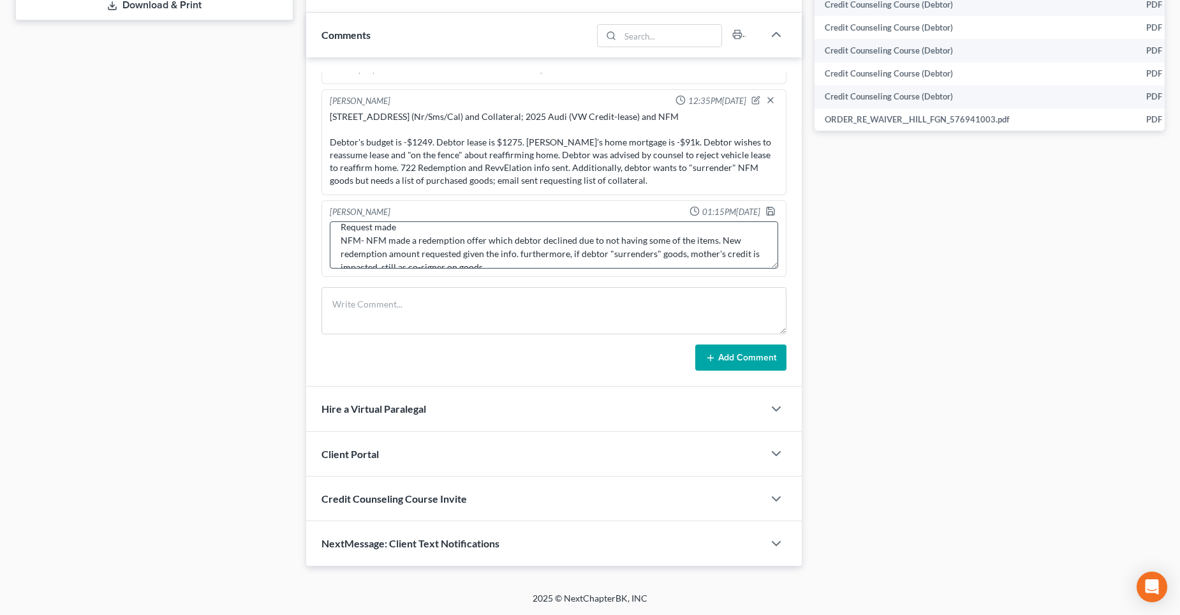
scroll to position [107, 0]
click at [403, 235] on textarea "[STREET_ADDRESS] (Nr/Sms/Cal/[PHONE_NUMBER]) and Collateral; 2025 Audi (VW Cred…" at bounding box center [554, 244] width 449 height 47
click at [430, 248] on textarea "[STREET_ADDRESS] (Nr/Sms/Cal/[PHONE_NUMBER]) and Collateral; 2025 Audi (VW Cred…" at bounding box center [554, 244] width 449 height 47
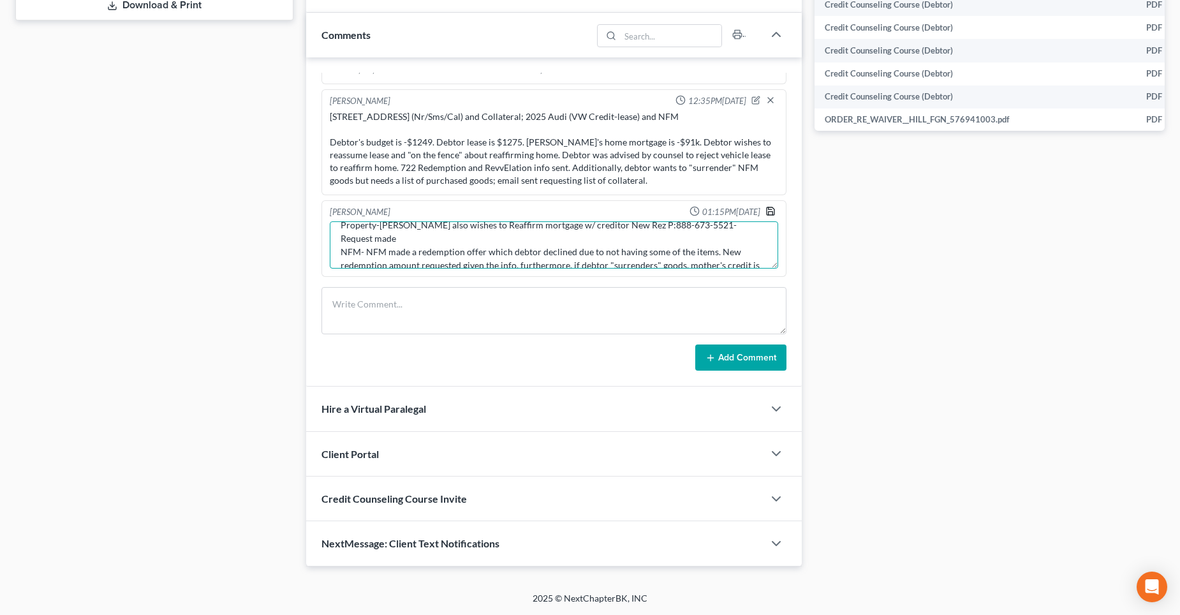
type textarea "[STREET_ADDRESS] (Nr/Sms/Cal/[PHONE_NUMBER]) and Collateral; 2025 Audi (VW Cred…"
click at [768, 212] on polyline "button" at bounding box center [770, 212] width 4 height 3
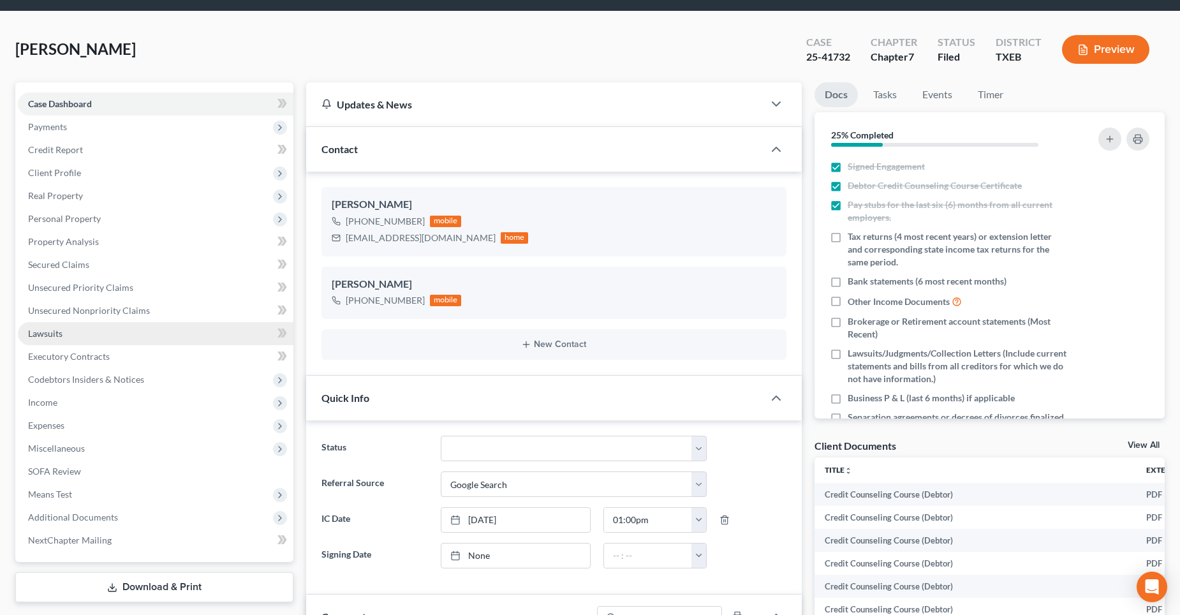
scroll to position [0, 0]
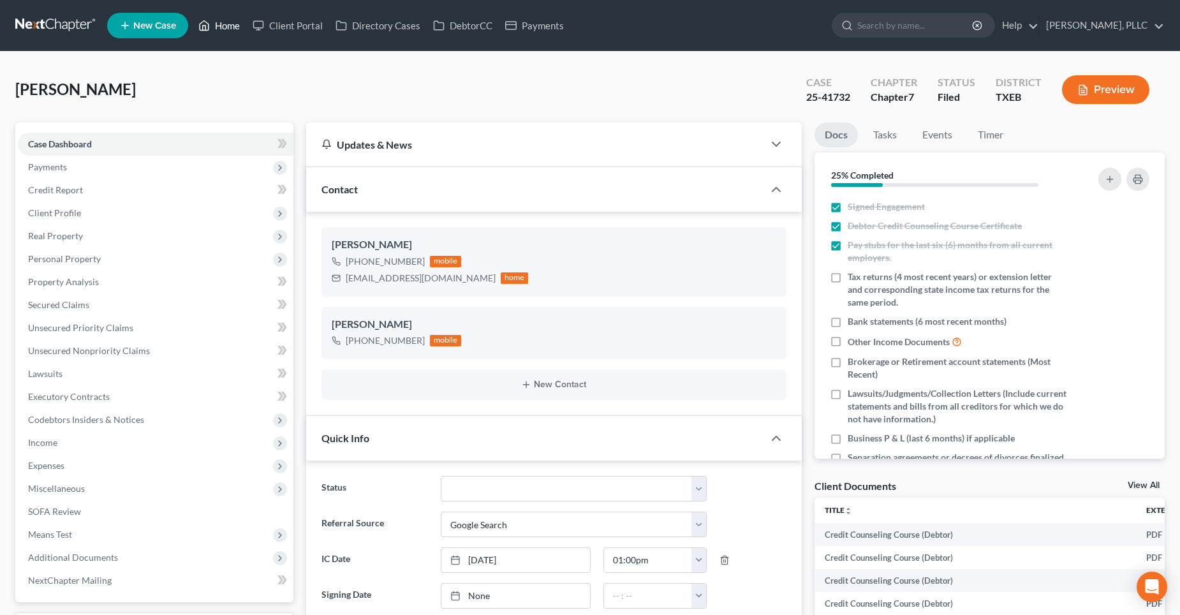
drag, startPoint x: 225, startPoint y: 26, endPoint x: 254, endPoint y: 45, distance: 35.0
click at [225, 26] on link "Home" at bounding box center [219, 25] width 54 height 23
